Goal: Information Seeking & Learning: Find specific fact

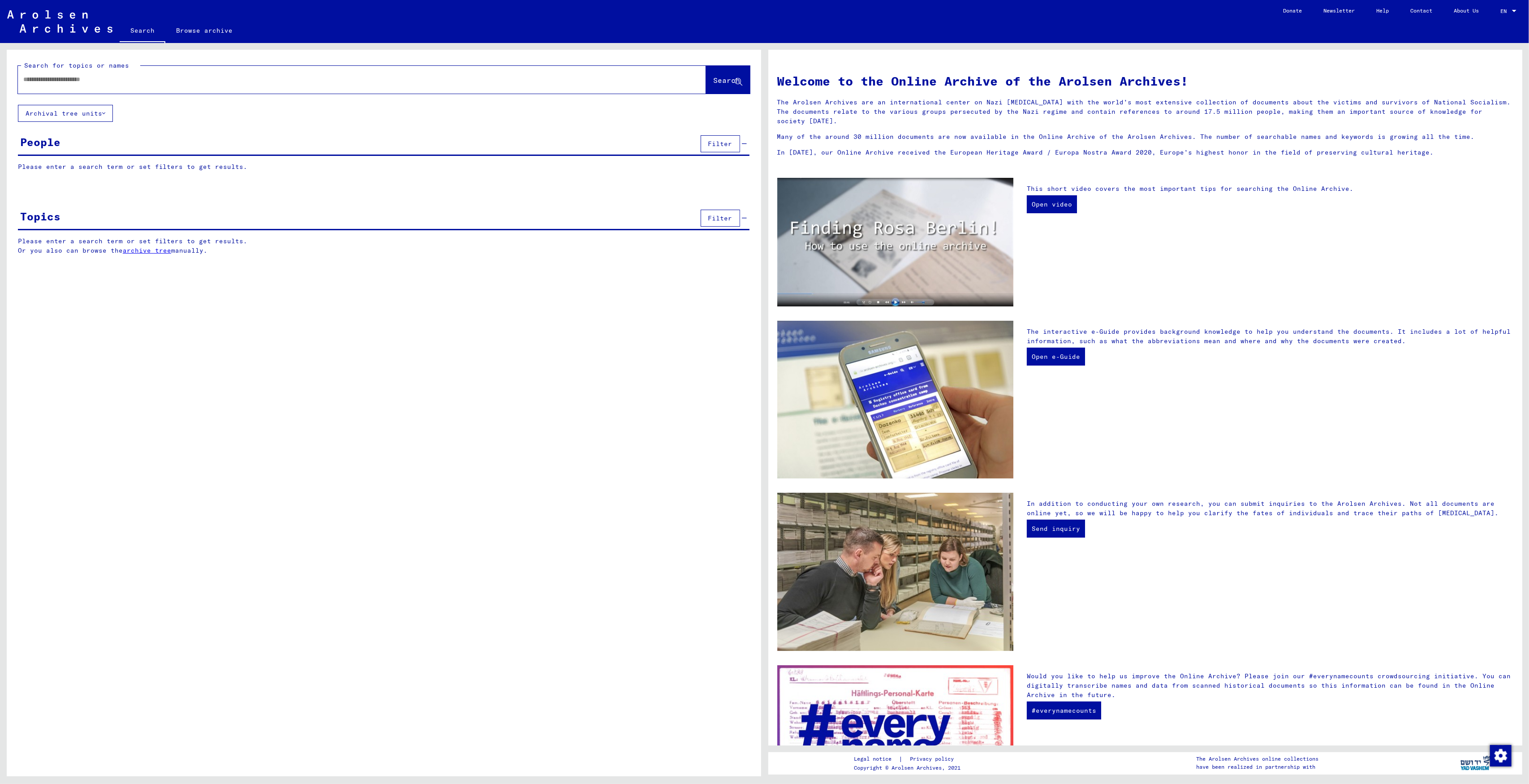
drag, startPoint x: 0, startPoint y: 0, endPoint x: 180, endPoint y: 79, distance: 196.6
click at [180, 79] on input "text" at bounding box center [351, 80] width 656 height 10
type input "**********"
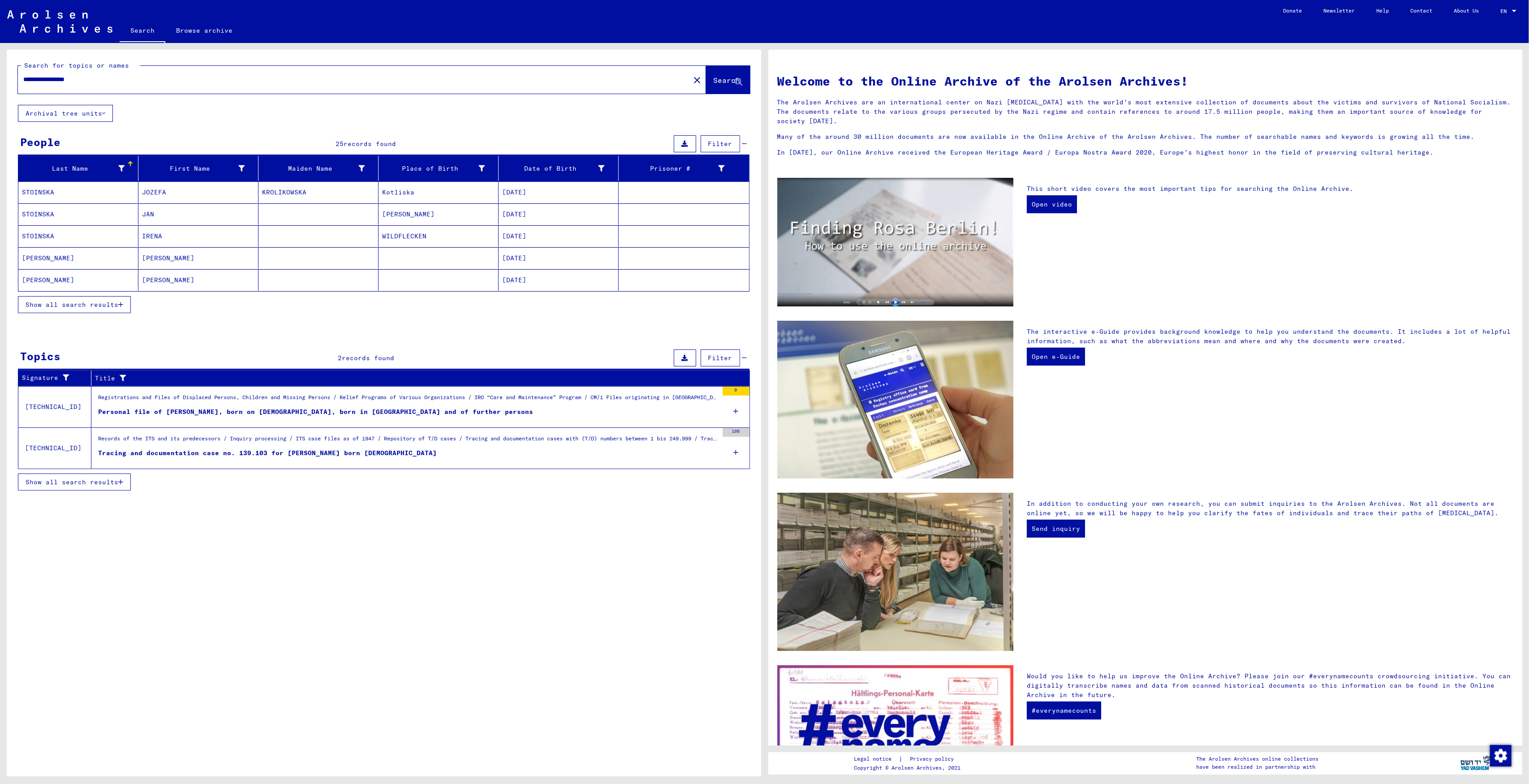
click at [110, 303] on span "Show all search results" at bounding box center [71, 305] width 93 height 8
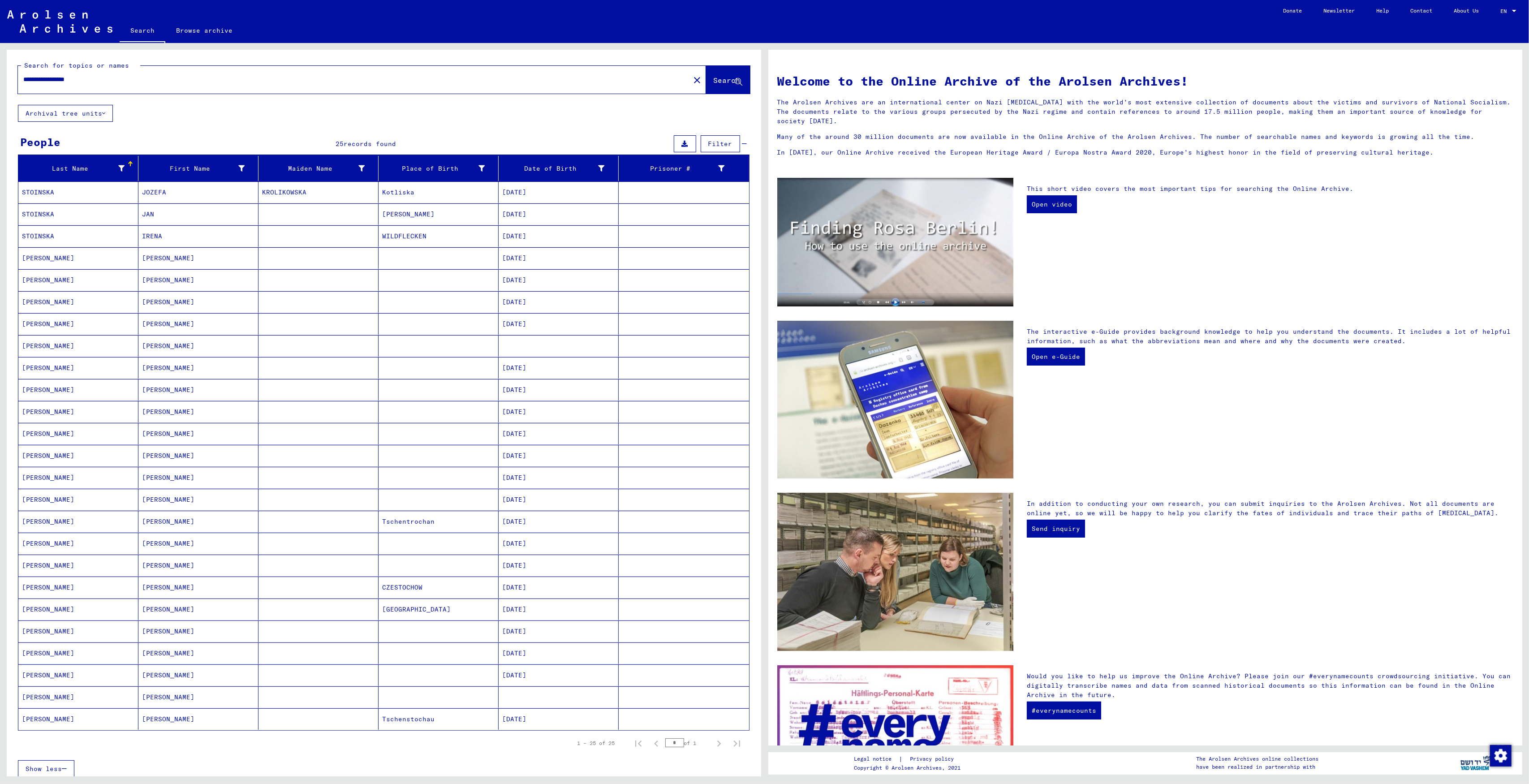
click at [532, 704] on mat-cell at bounding box center [558, 697] width 120 height 21
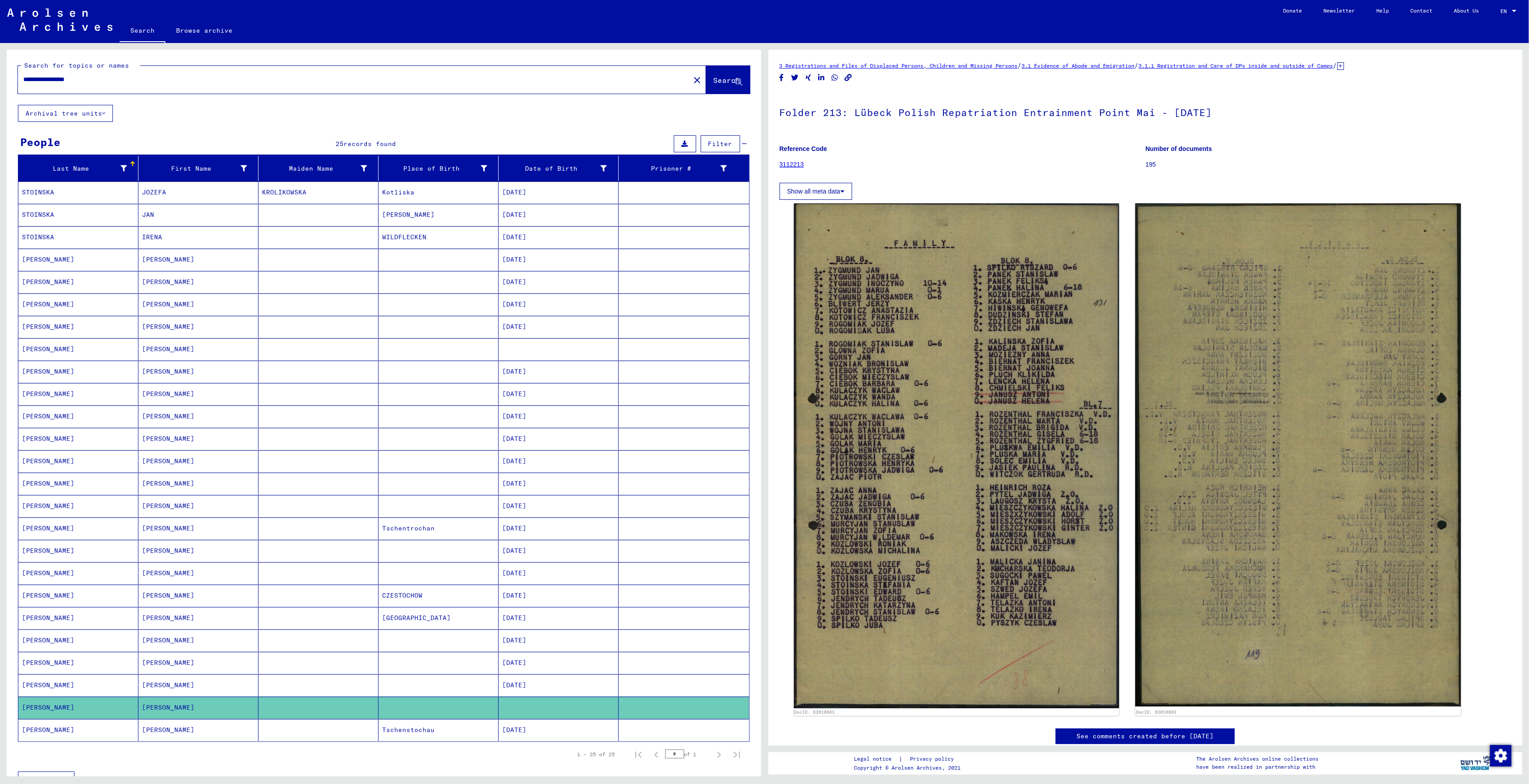
click at [549, 346] on mat-cell at bounding box center [558, 349] width 120 height 21
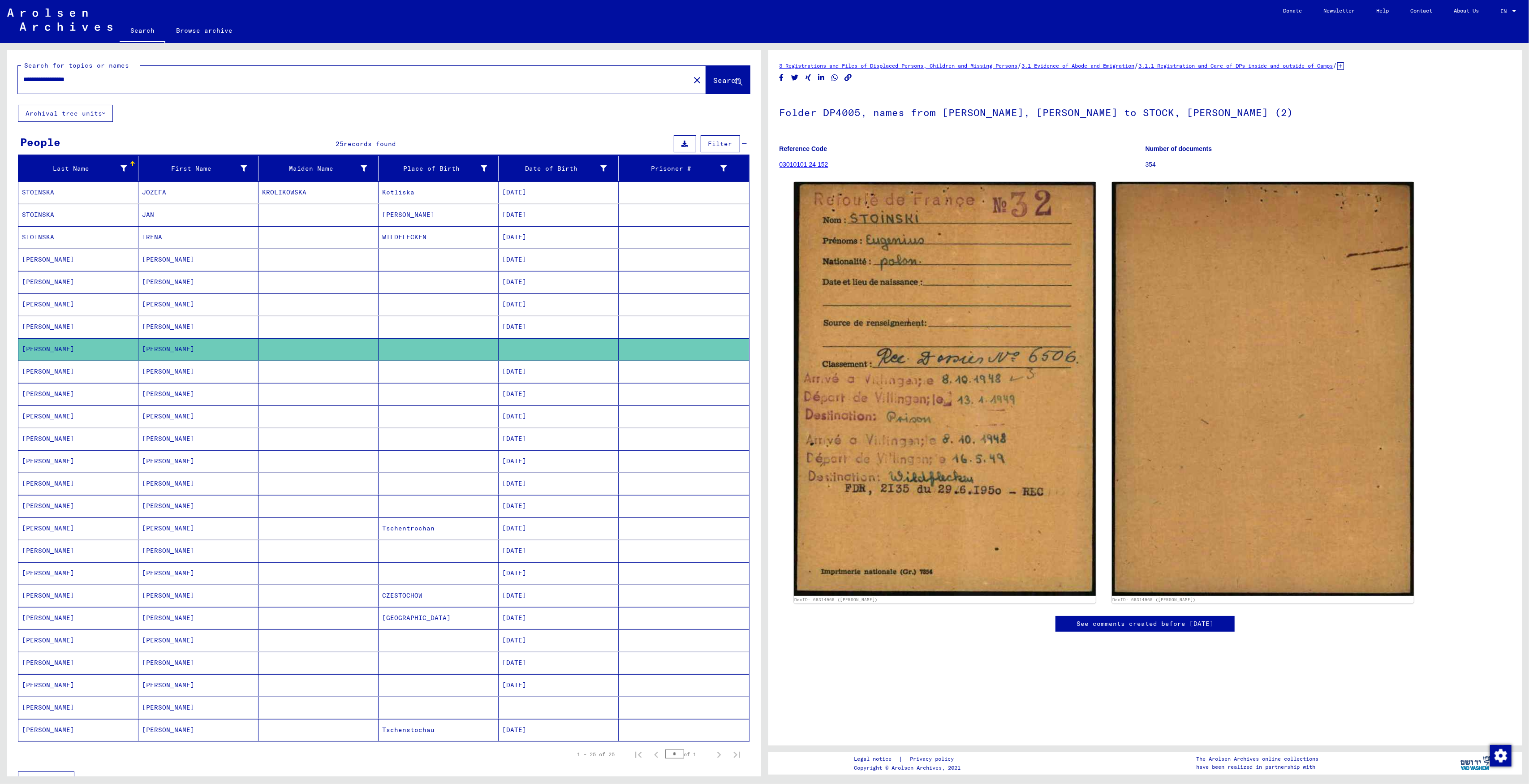
click at [535, 673] on mat-cell "01/01/1914" at bounding box center [558, 662] width 120 height 21
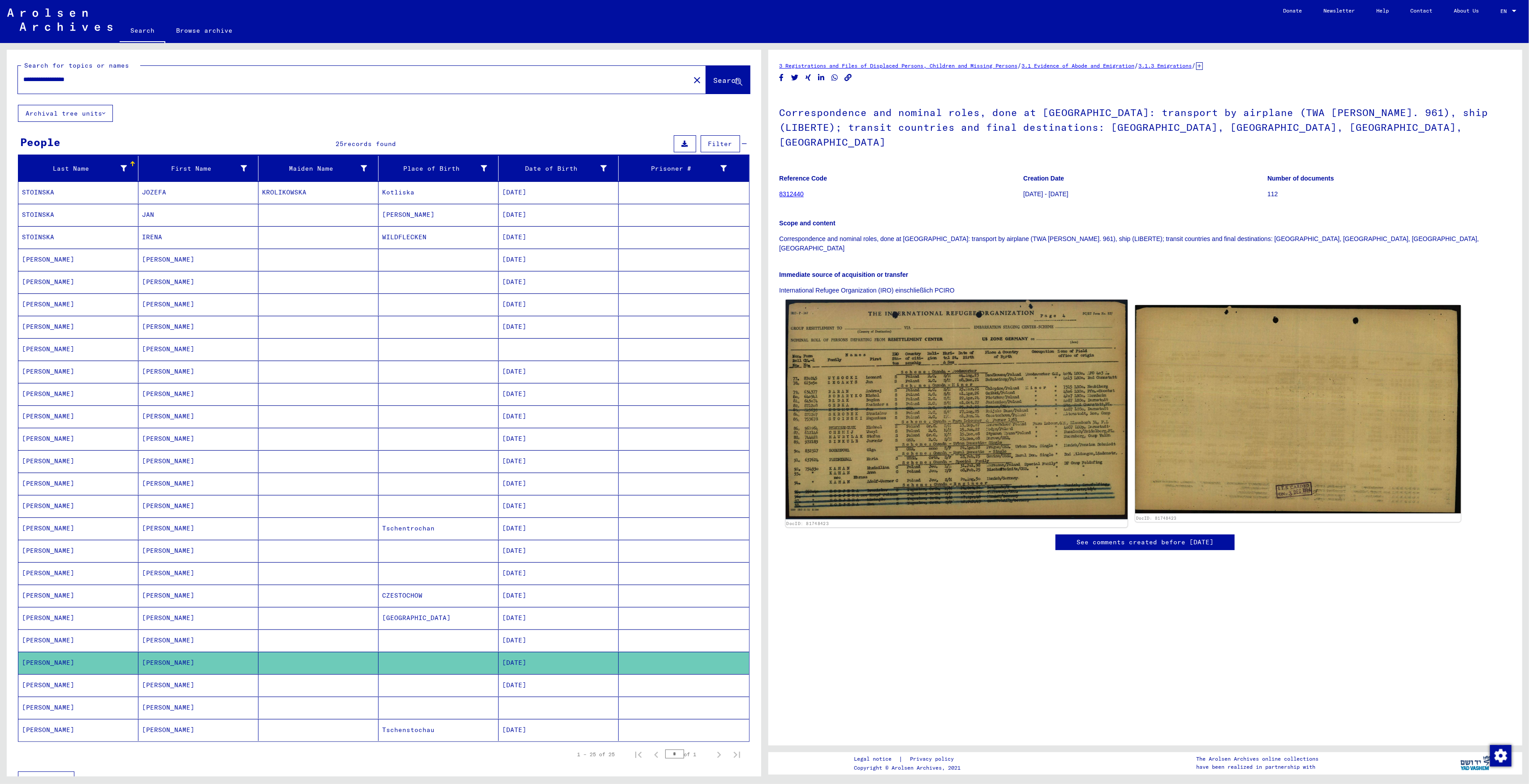
click at [1008, 399] on img at bounding box center [956, 409] width 342 height 220
